Goal: Register for event/course

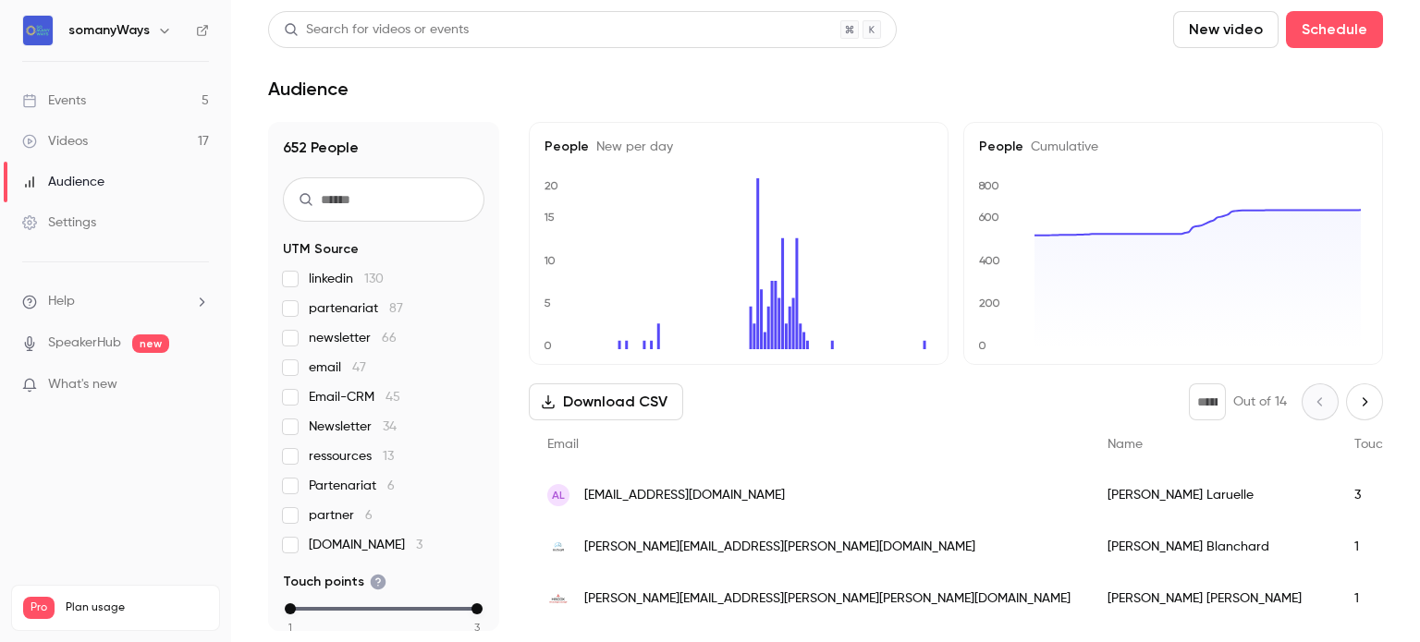
click at [94, 100] on link "Events 5" at bounding box center [115, 100] width 231 height 41
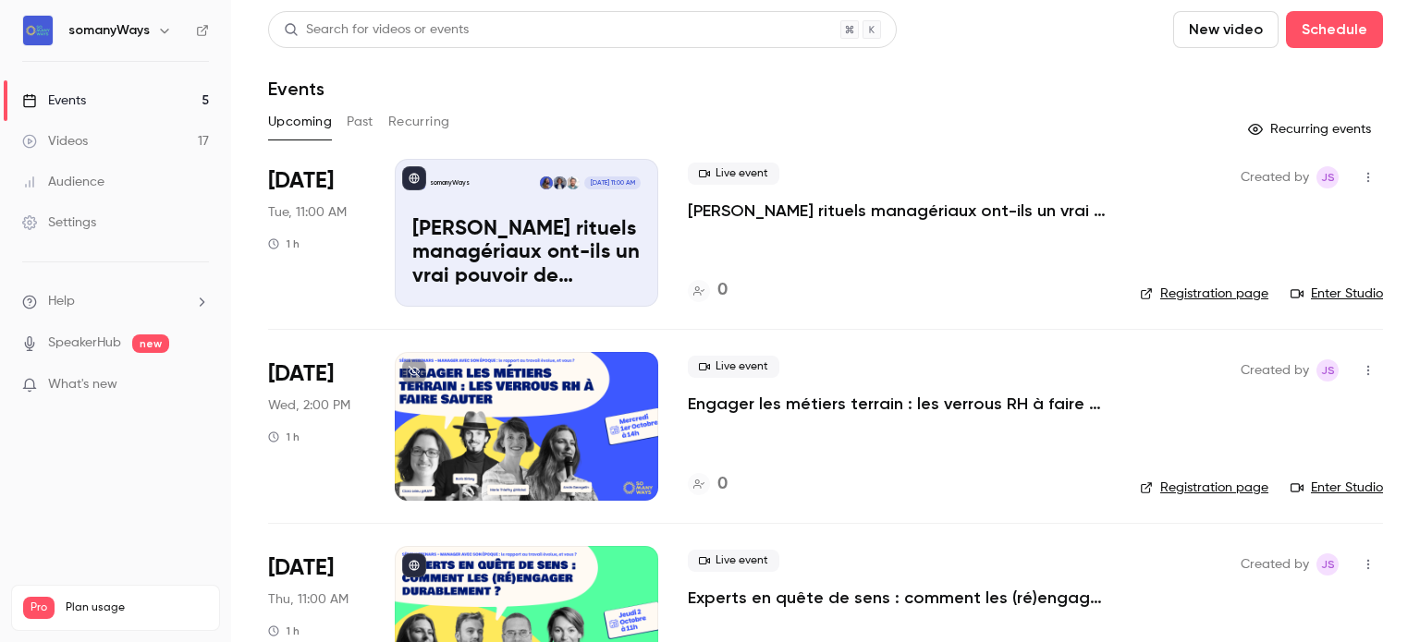
click at [839, 220] on p "[PERSON_NAME] rituels managériaux ont-ils un vrai pouvoir de transformation ?" at bounding box center [899, 211] width 422 height 22
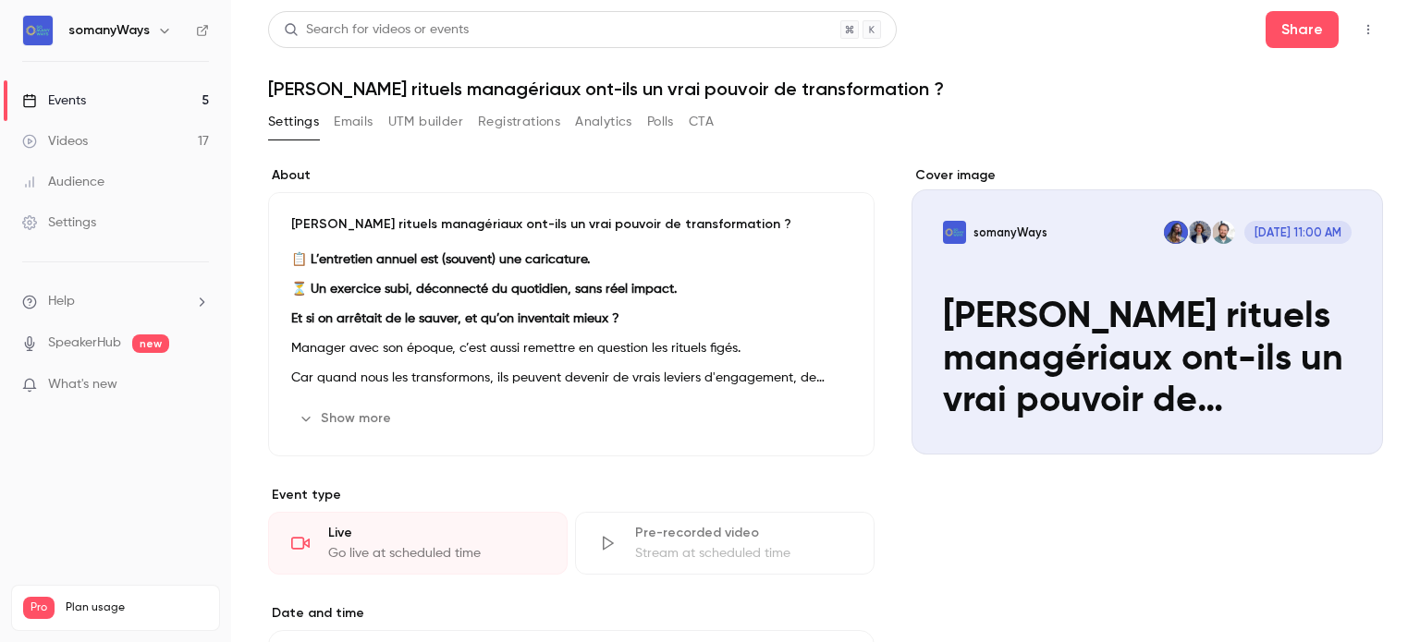
click at [496, 125] on button "Registrations" at bounding box center [519, 122] width 82 height 30
